Goal: Task Accomplishment & Management: Manage account settings

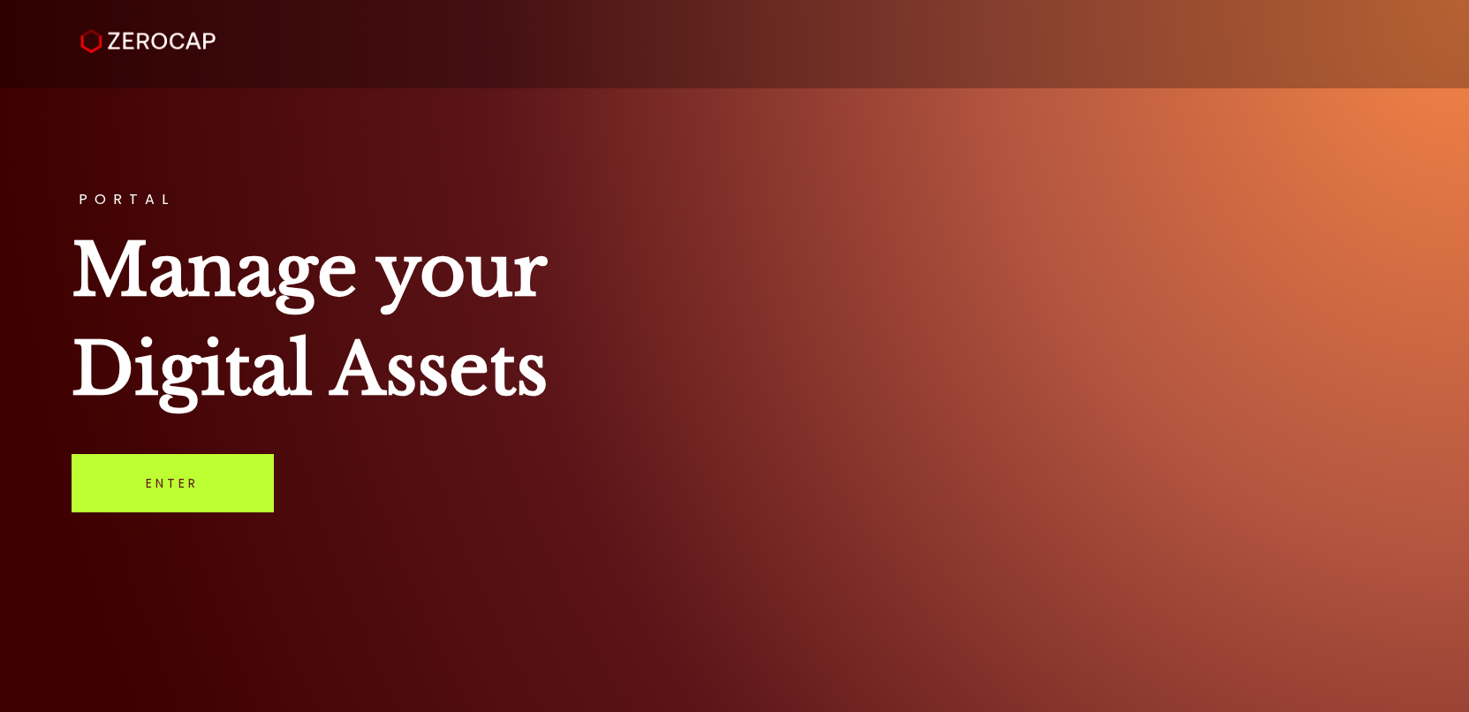
click at [201, 493] on link "Enter" at bounding box center [173, 483] width 202 height 58
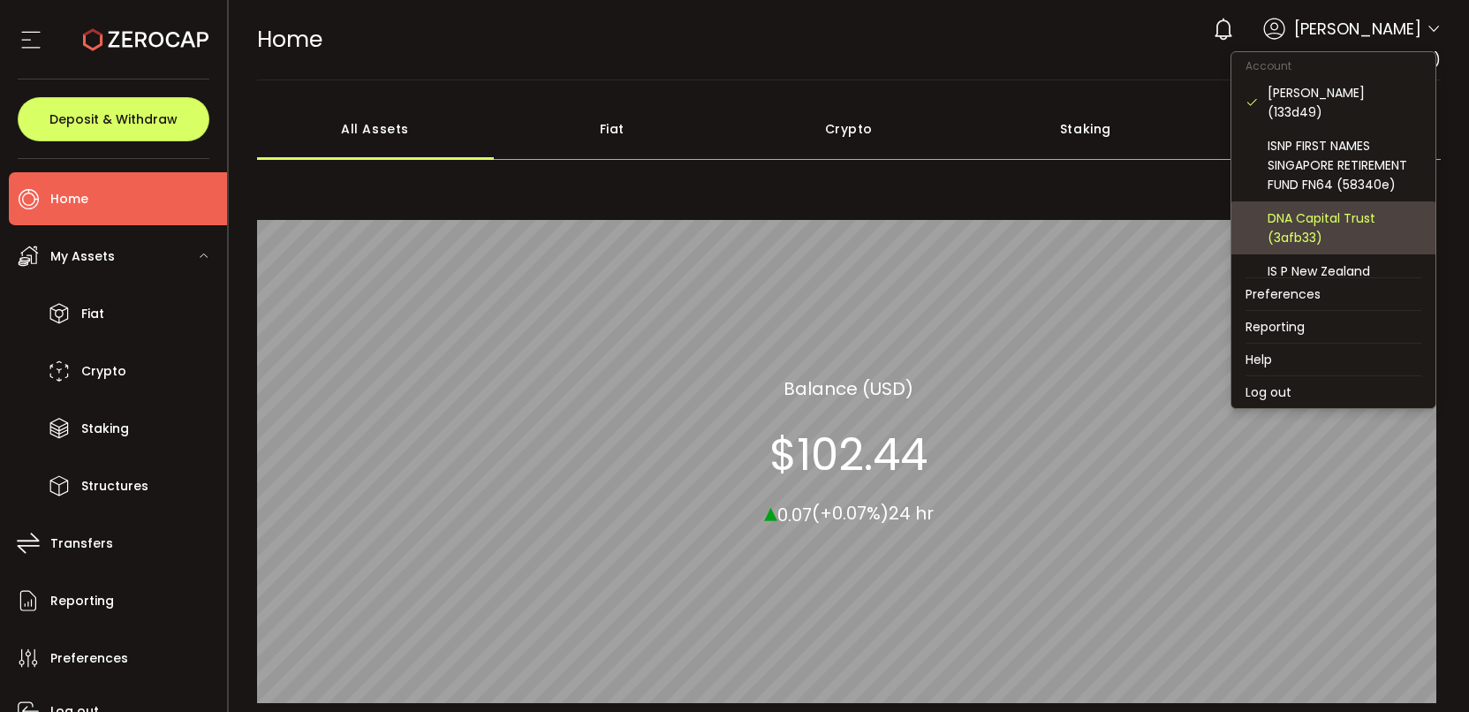
click at [1314, 217] on div "DNA Capital Trust (3afb33)" at bounding box center [1345, 228] width 154 height 39
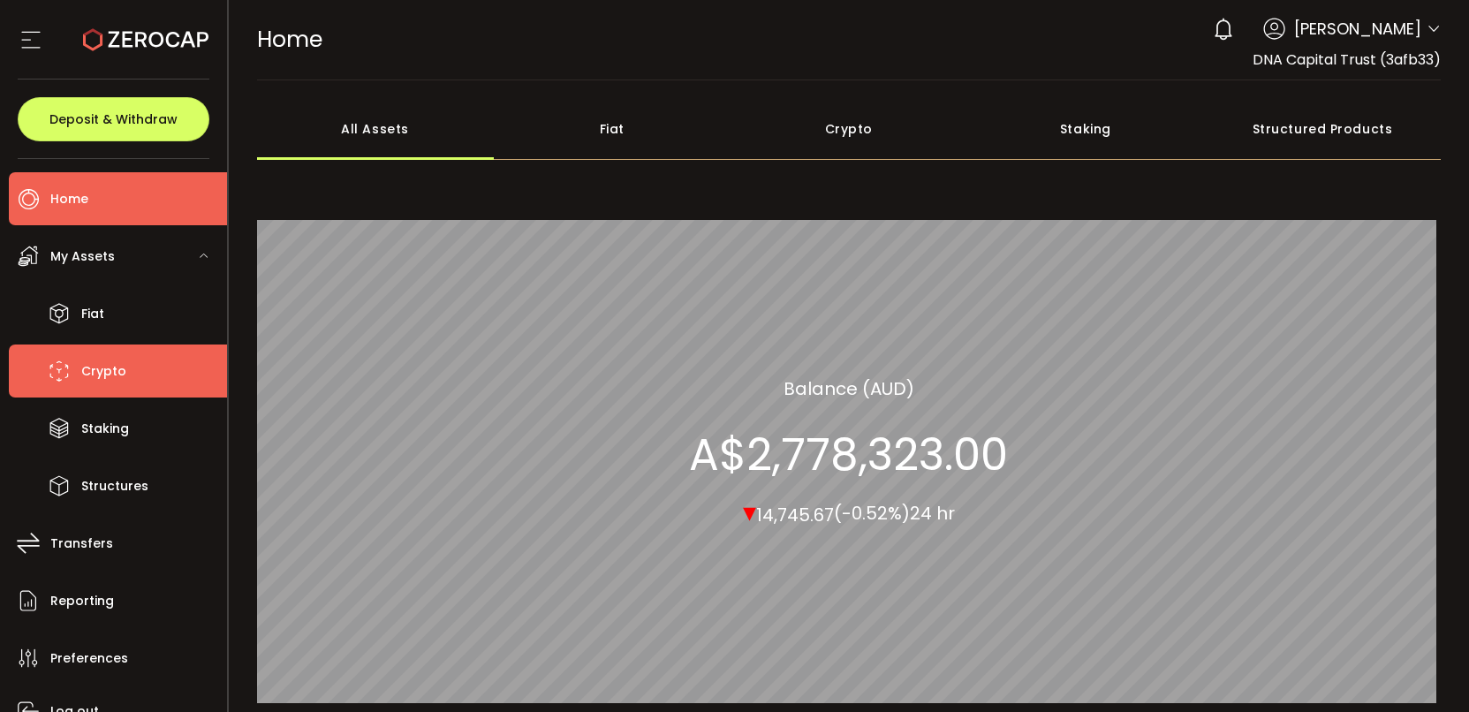
click at [110, 376] on span "Crypto" at bounding box center [103, 372] width 45 height 26
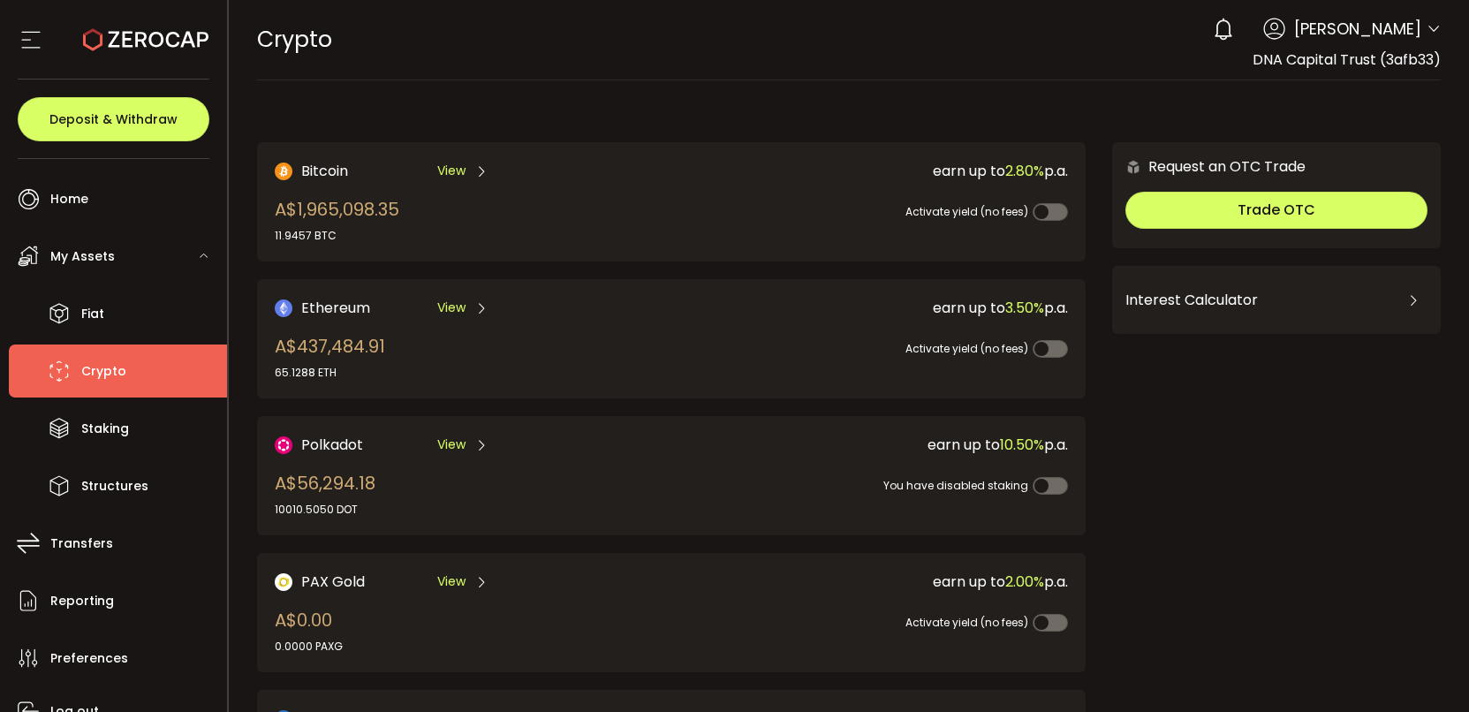
click at [452, 310] on span "View" at bounding box center [451, 308] width 28 height 19
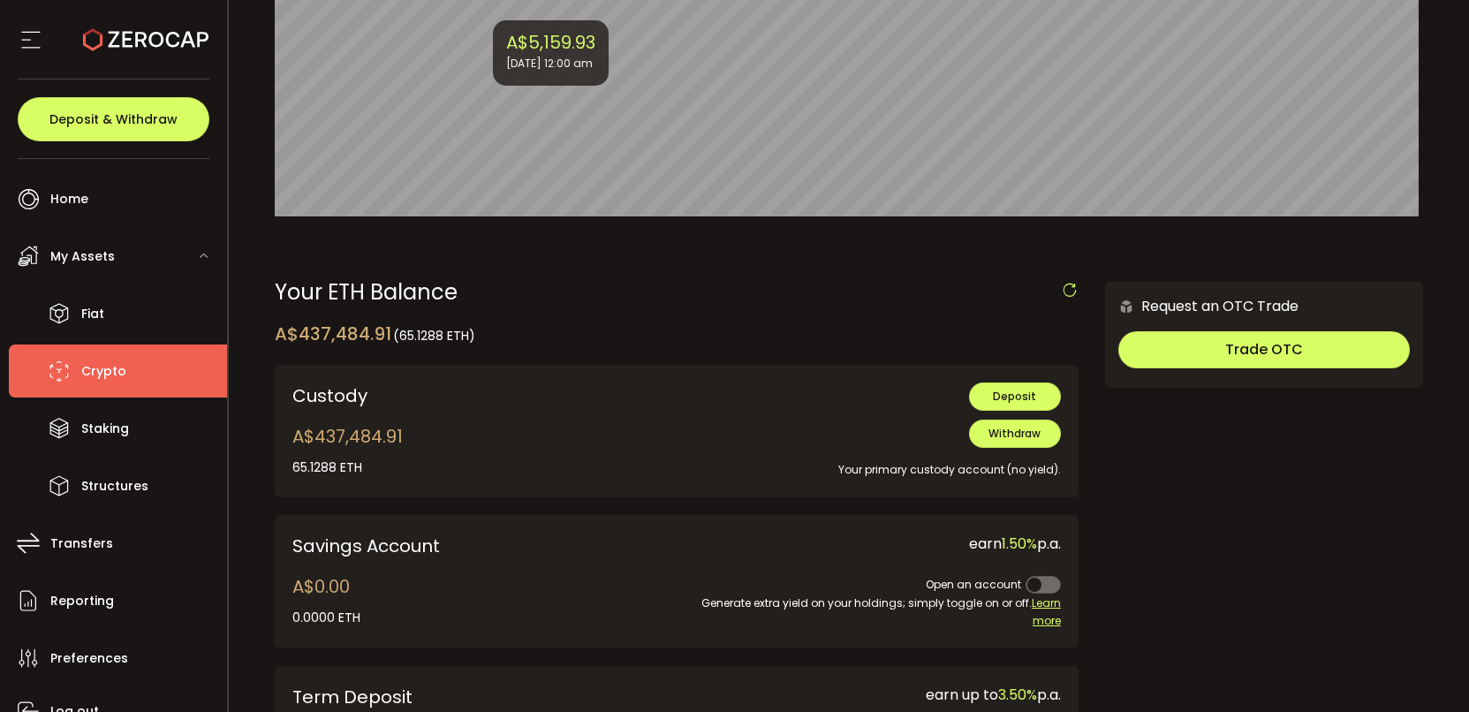
scroll to position [340, 0]
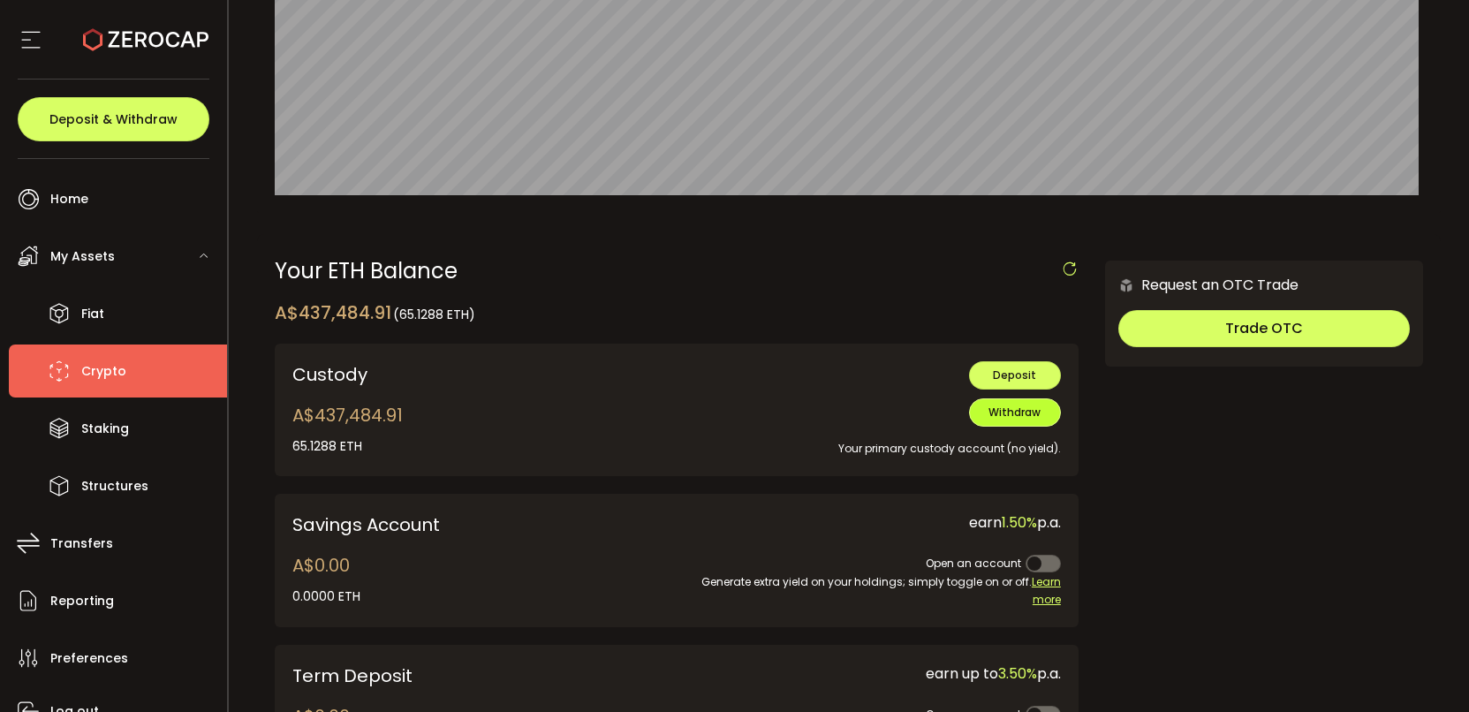
click at [1013, 420] on span "Withdraw" at bounding box center [1015, 412] width 52 height 15
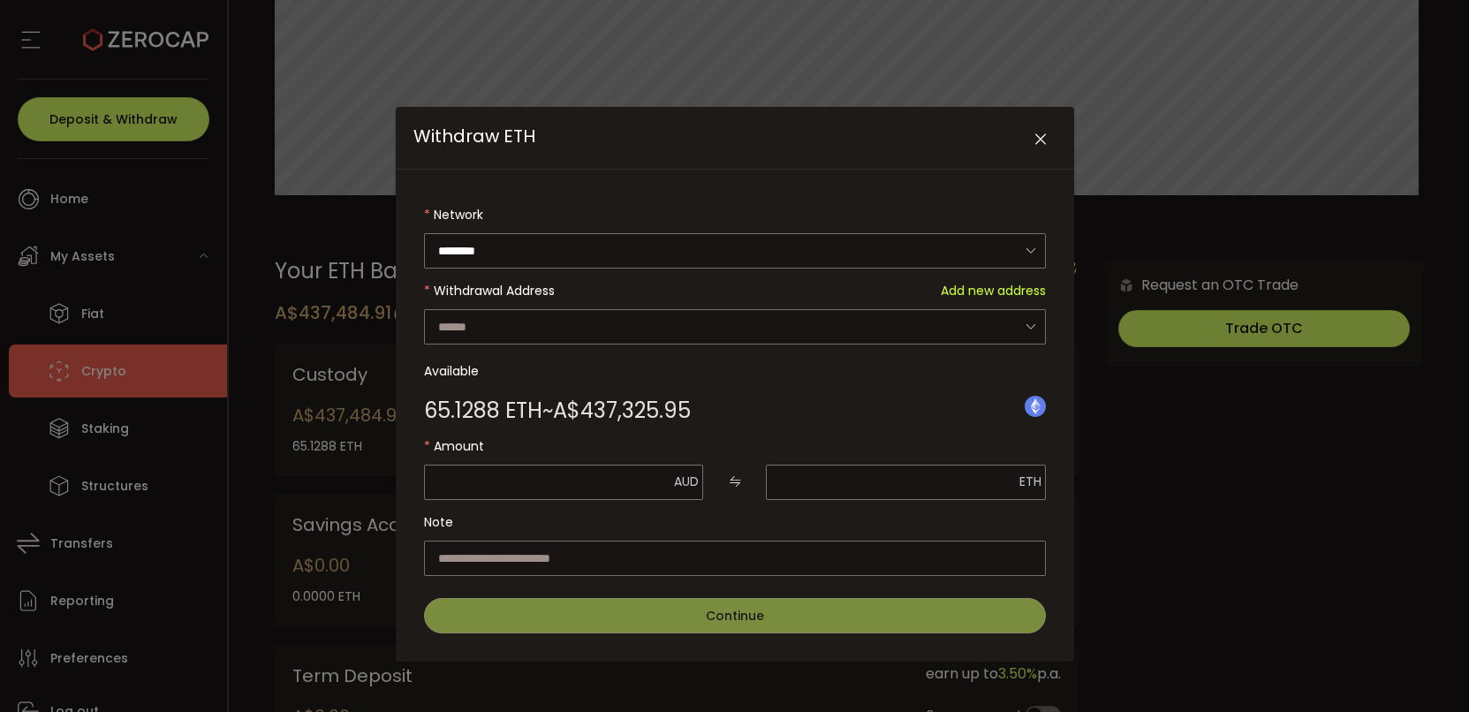
click at [988, 291] on span "Add new address" at bounding box center [993, 290] width 105 height 35
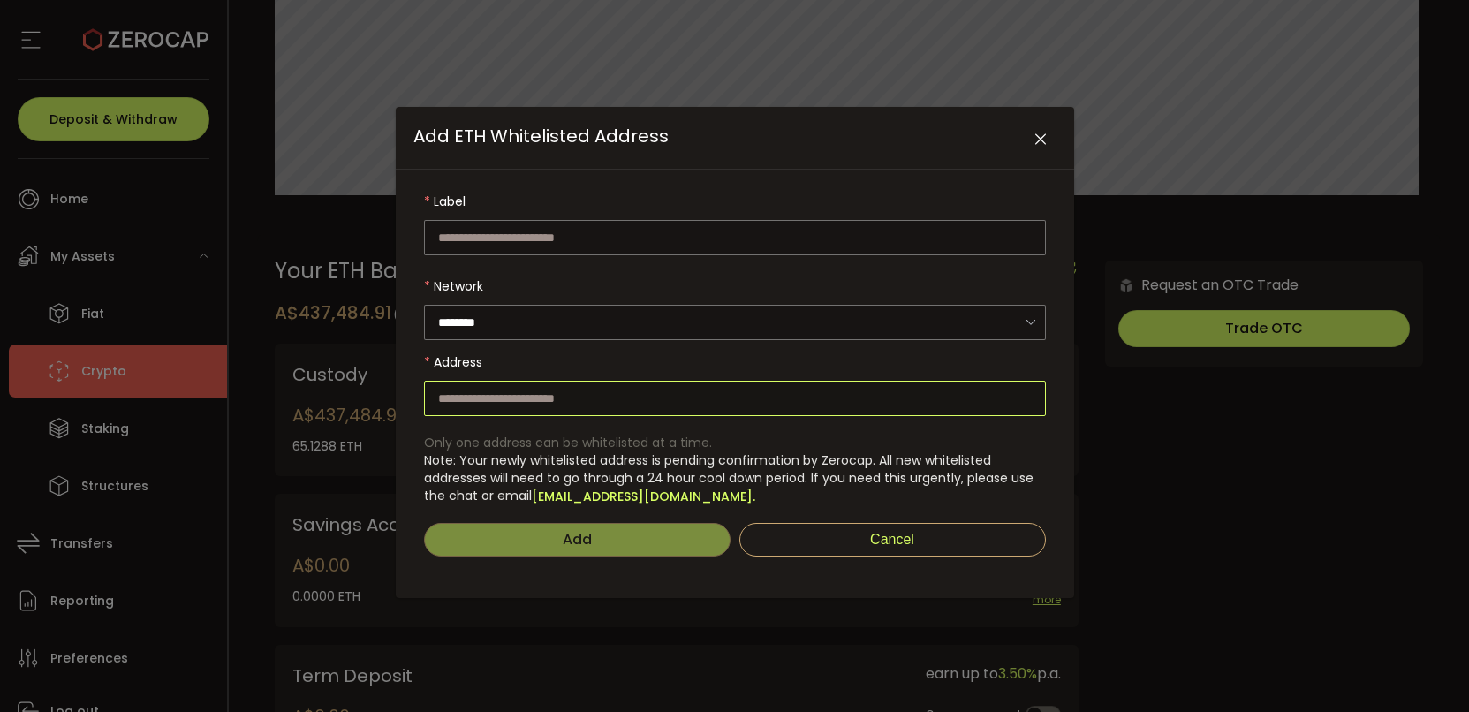
click at [632, 398] on input "Add ETH Whitelisted Address" at bounding box center [735, 398] width 622 height 35
paste input "**********"
type input "**********"
click at [791, 226] on input "Add ETH Whitelisted Address" at bounding box center [735, 237] width 622 height 35
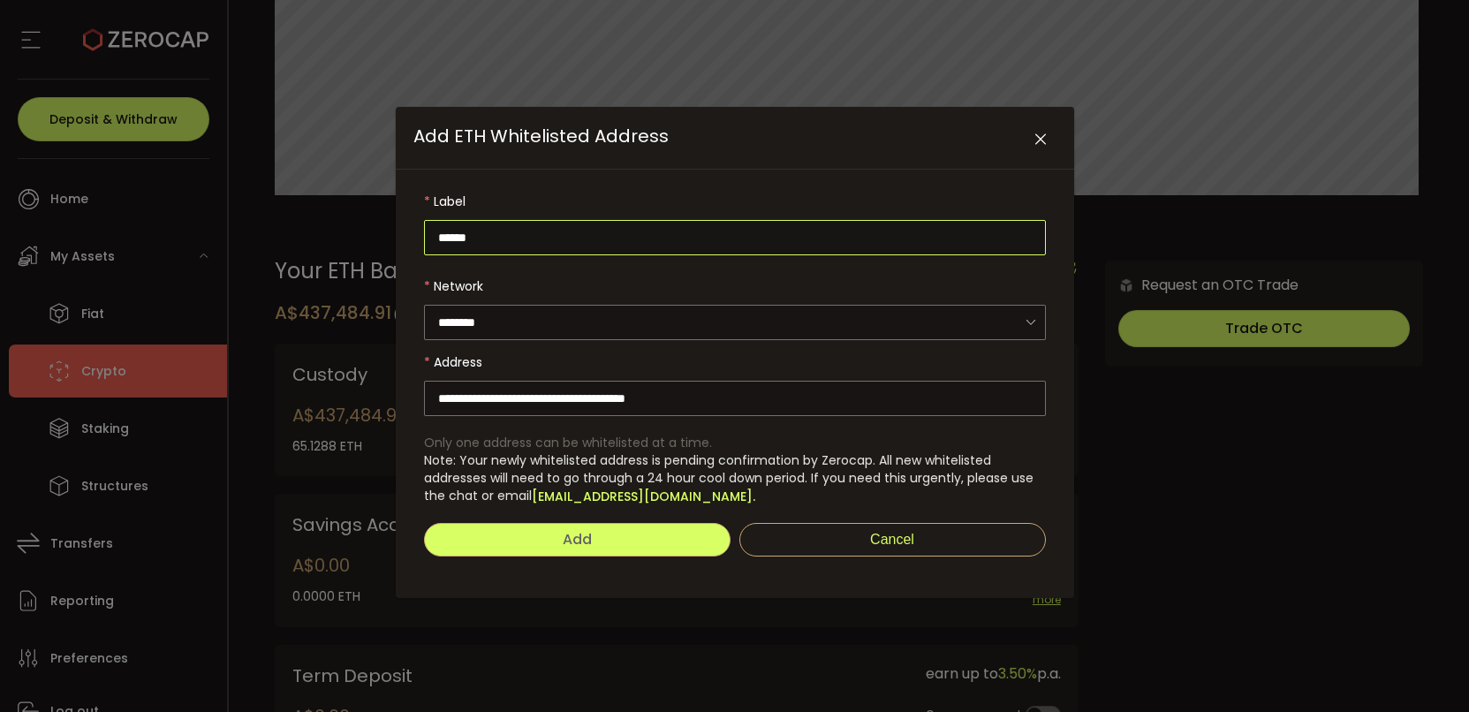
type input "******"
click at [596, 535] on button "Add" at bounding box center [577, 540] width 307 height 34
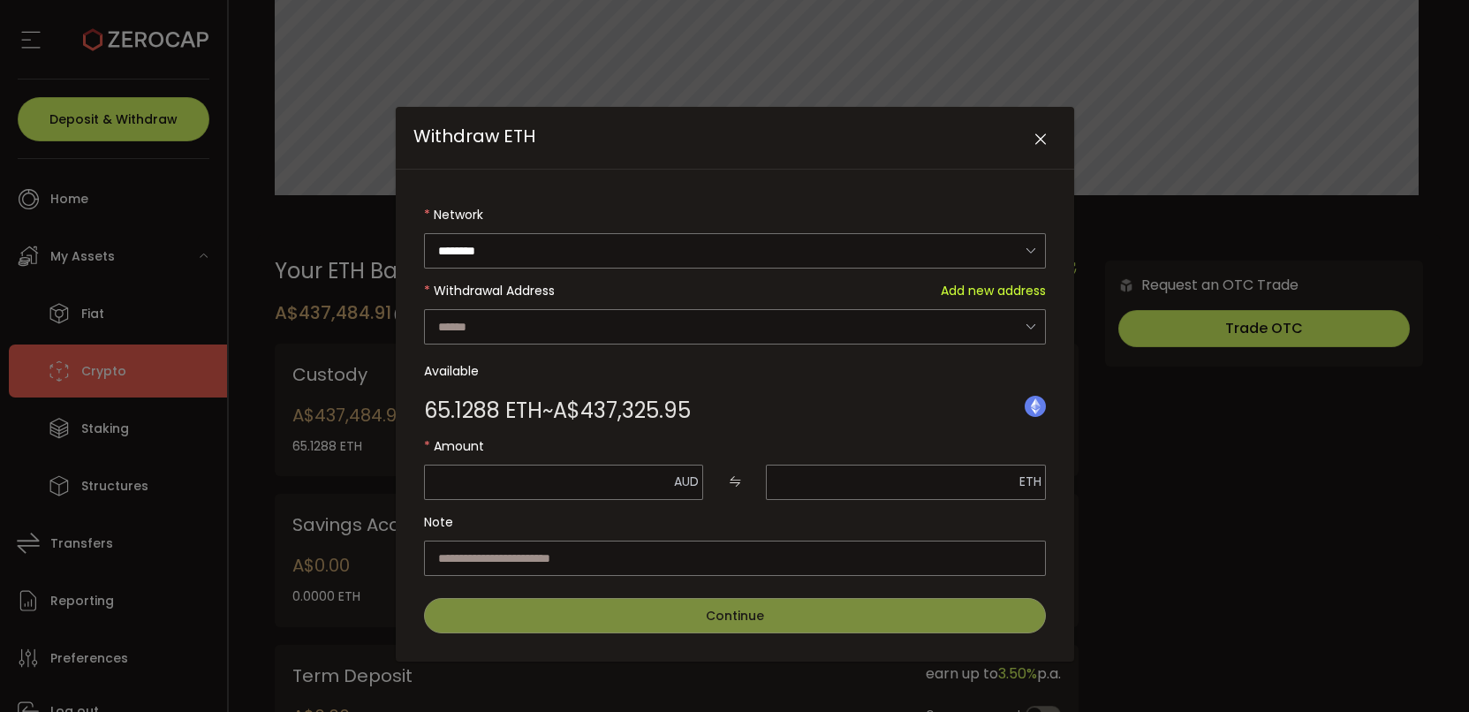
click at [1045, 139] on icon "Close" at bounding box center [1041, 140] width 18 height 18
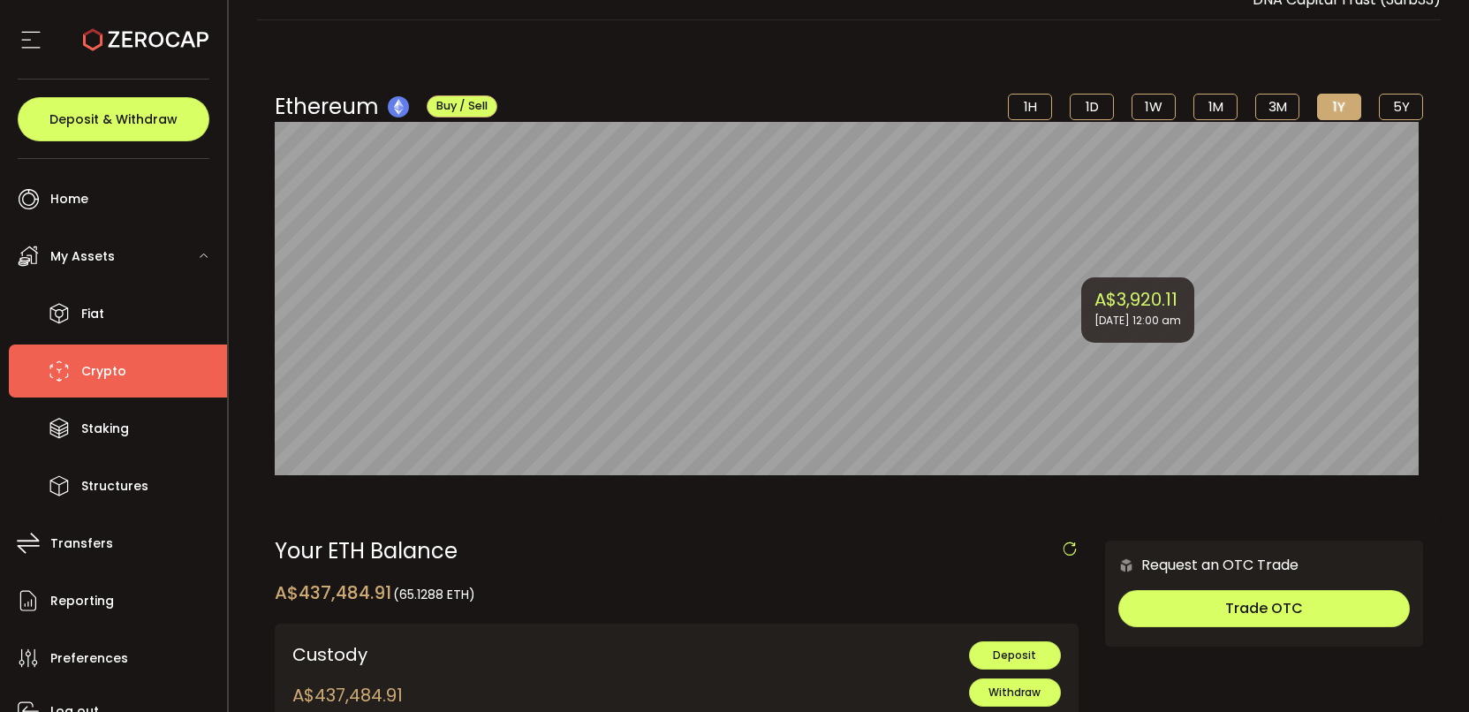
scroll to position [0, 0]
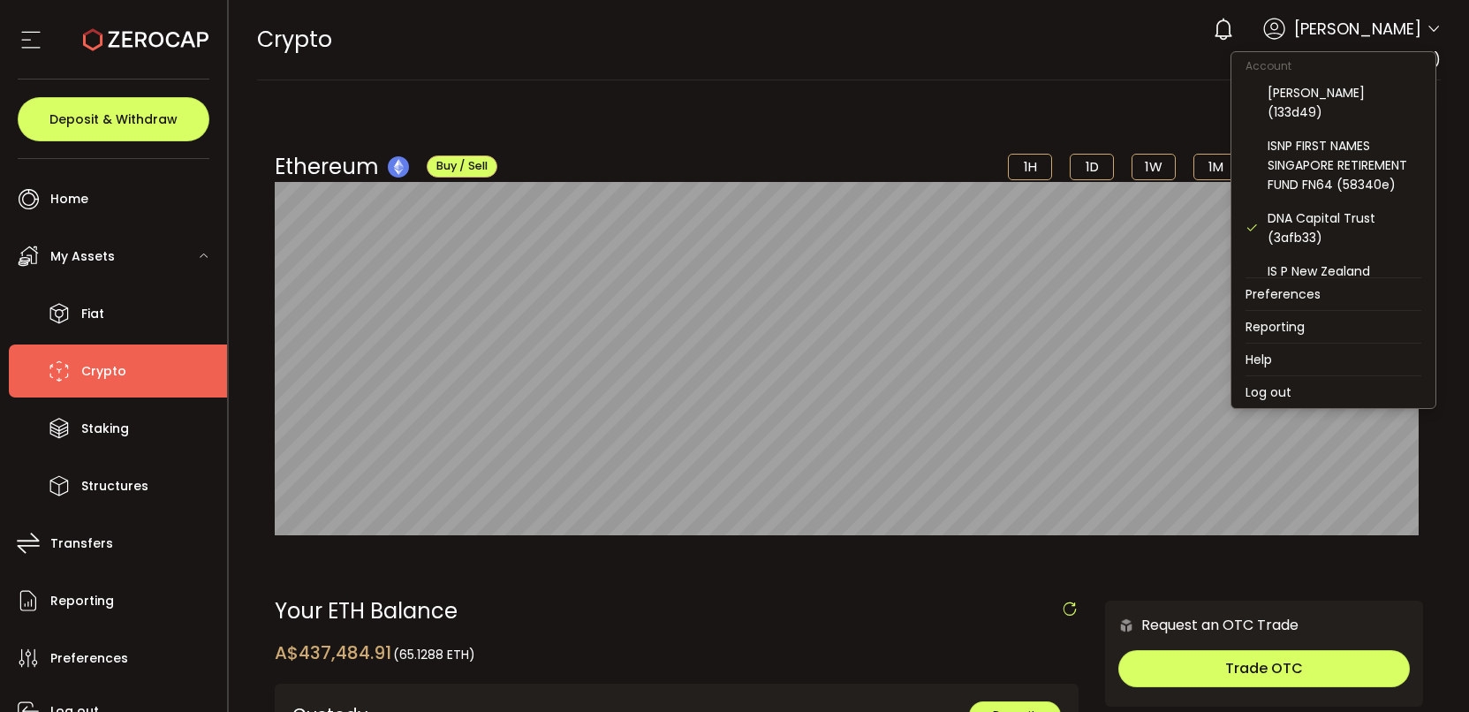
click at [1433, 29] on icon at bounding box center [1434, 29] width 14 height 14
click at [1296, 380] on li "Log out" at bounding box center [1334, 392] width 204 height 32
